Goal: Communication & Community: Answer question/provide support

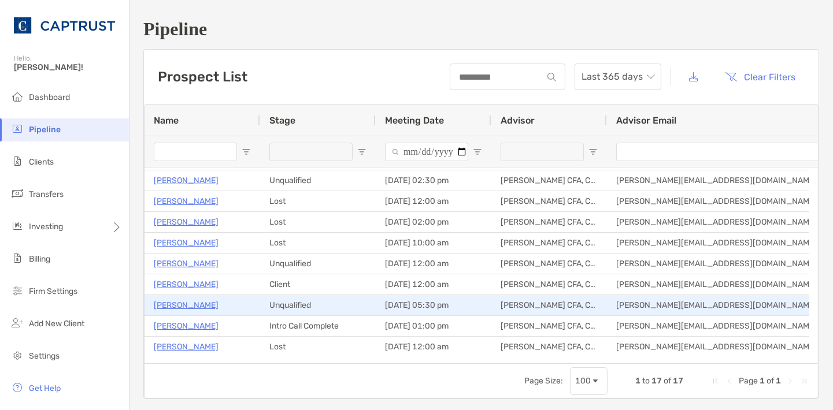
scroll to position [166, 0]
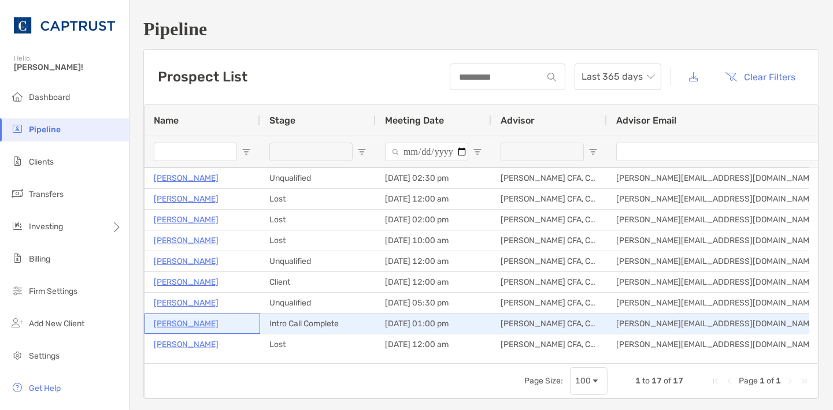
click at [192, 325] on p "Mark Fehrle" at bounding box center [186, 324] width 65 height 14
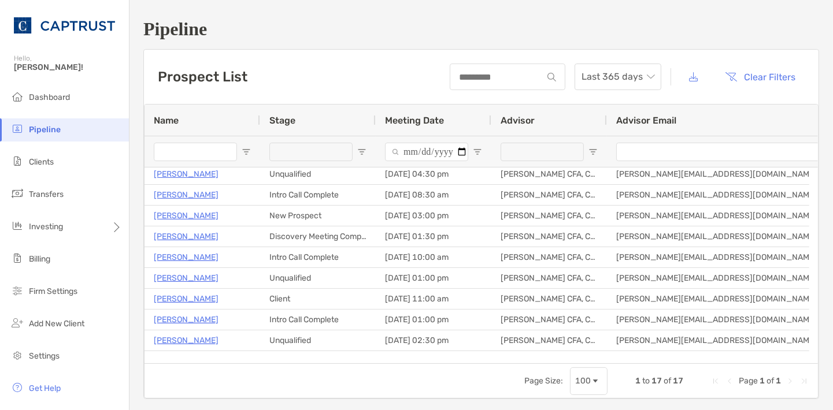
scroll to position [0, 0]
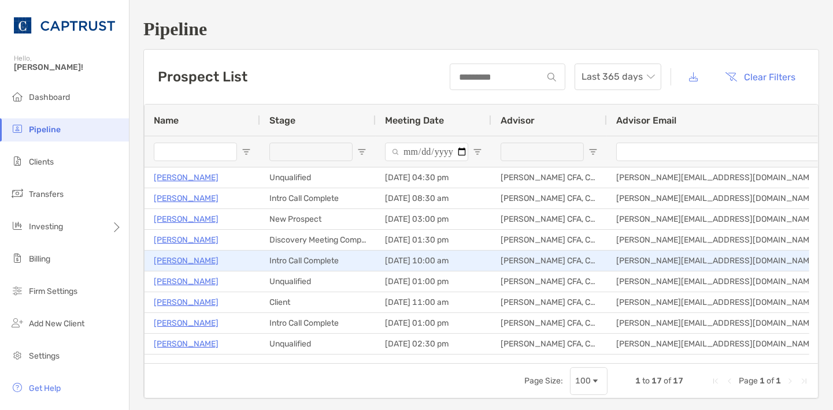
click at [203, 264] on p "[PERSON_NAME]" at bounding box center [186, 261] width 65 height 14
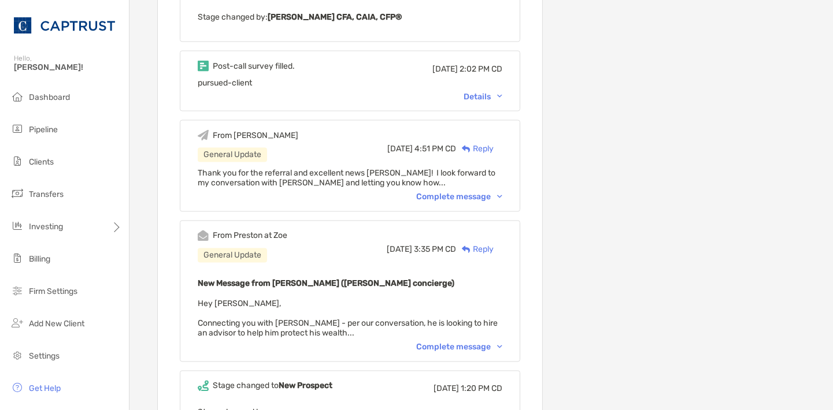
scroll to position [1955, 0]
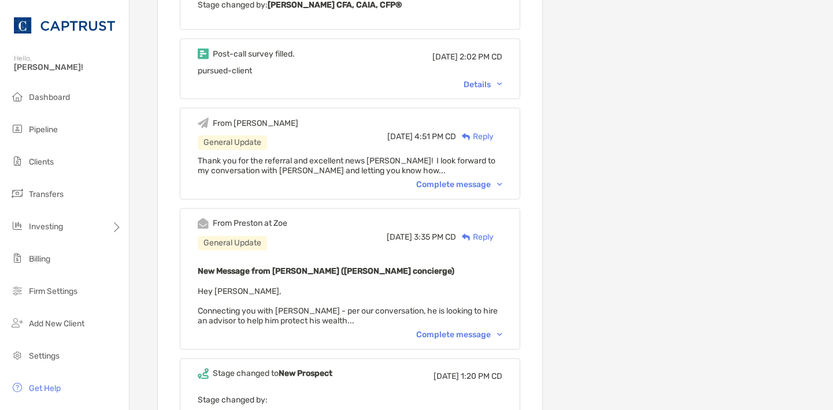
click at [442, 180] on div "Complete message" at bounding box center [459, 185] width 86 height 10
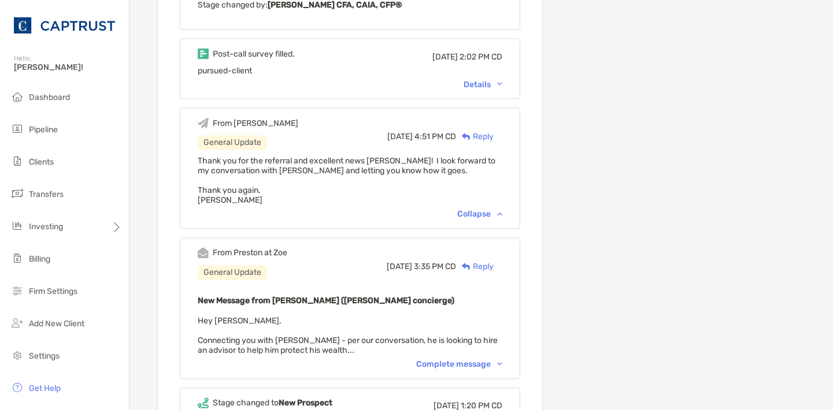
scroll to position [2039, 0]
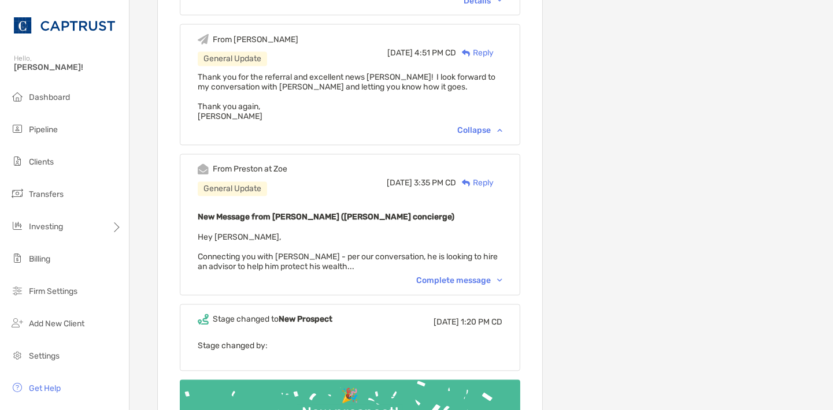
click at [462, 276] on div "Complete message" at bounding box center [459, 281] width 86 height 10
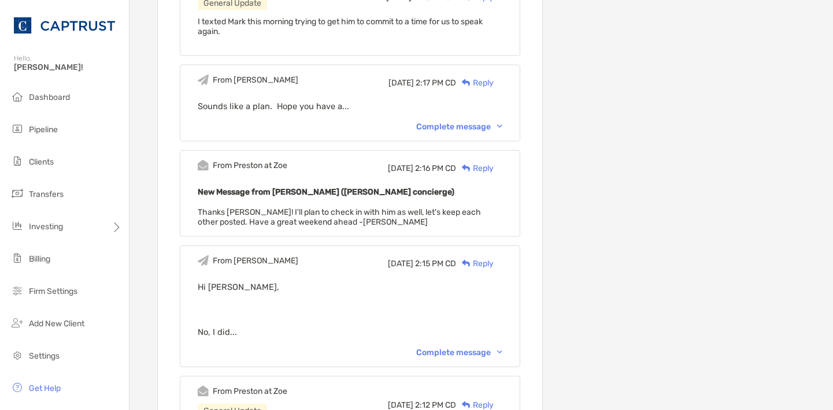
scroll to position [0, 0]
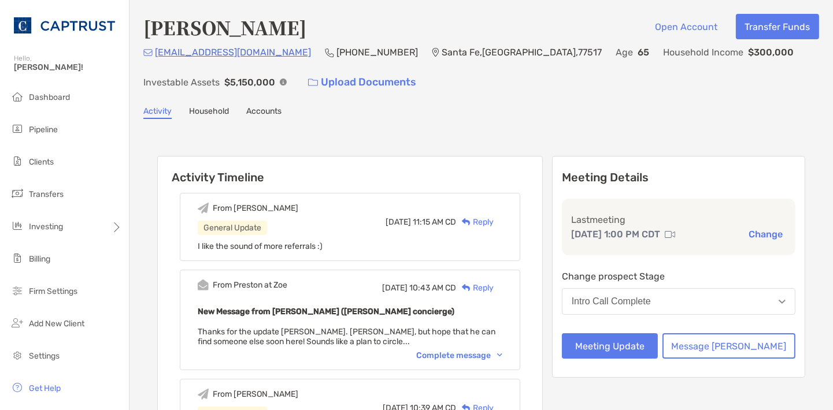
click at [494, 286] on div "Reply" at bounding box center [475, 288] width 38 height 12
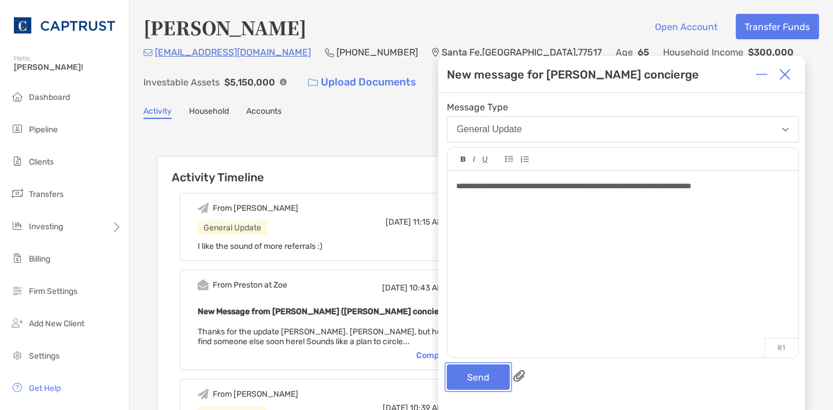
click at [468, 383] on button "Send" at bounding box center [478, 377] width 63 height 25
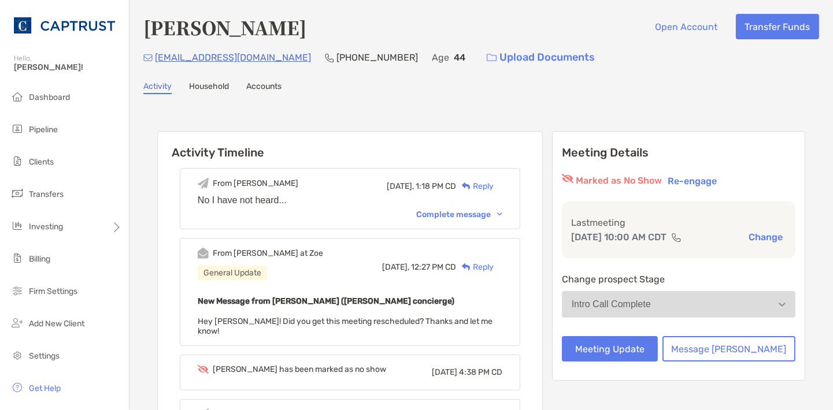
click at [506, 170] on div "From [PERSON_NAME] [DATE], 1:18 PM CD Reply No I have not heard... Complete mes…" at bounding box center [350, 198] width 340 height 61
click at [494, 183] on div "Reply" at bounding box center [475, 186] width 38 height 12
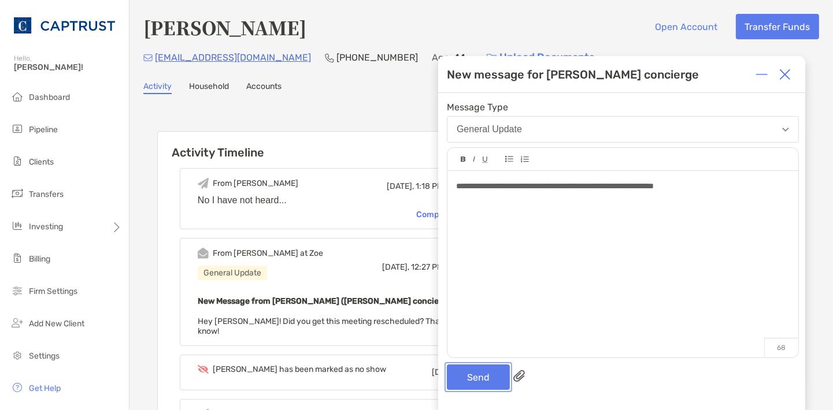
click at [487, 384] on button "Send" at bounding box center [478, 377] width 63 height 25
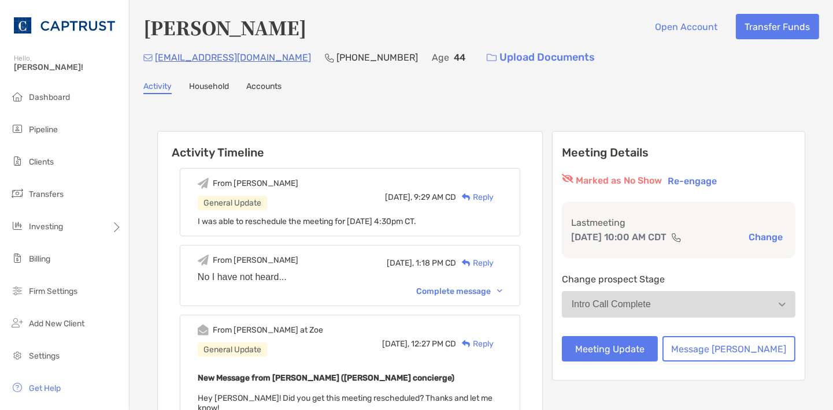
click at [714, 181] on button "Re-engage" at bounding box center [692, 181] width 56 height 14
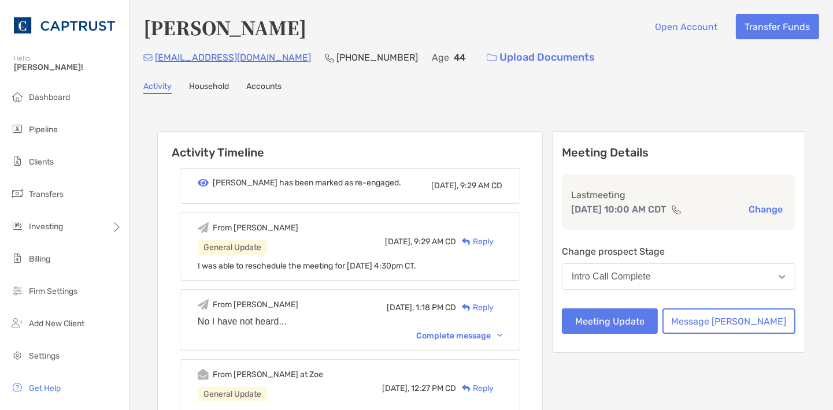
click at [662, 57] on div "[EMAIL_ADDRESS][DOMAIN_NAME] [PHONE_NUMBER] Age [DEMOGRAPHIC_DATA] Upload Docum…" at bounding box center [481, 57] width 676 height 25
